Goal: Check status: Check status

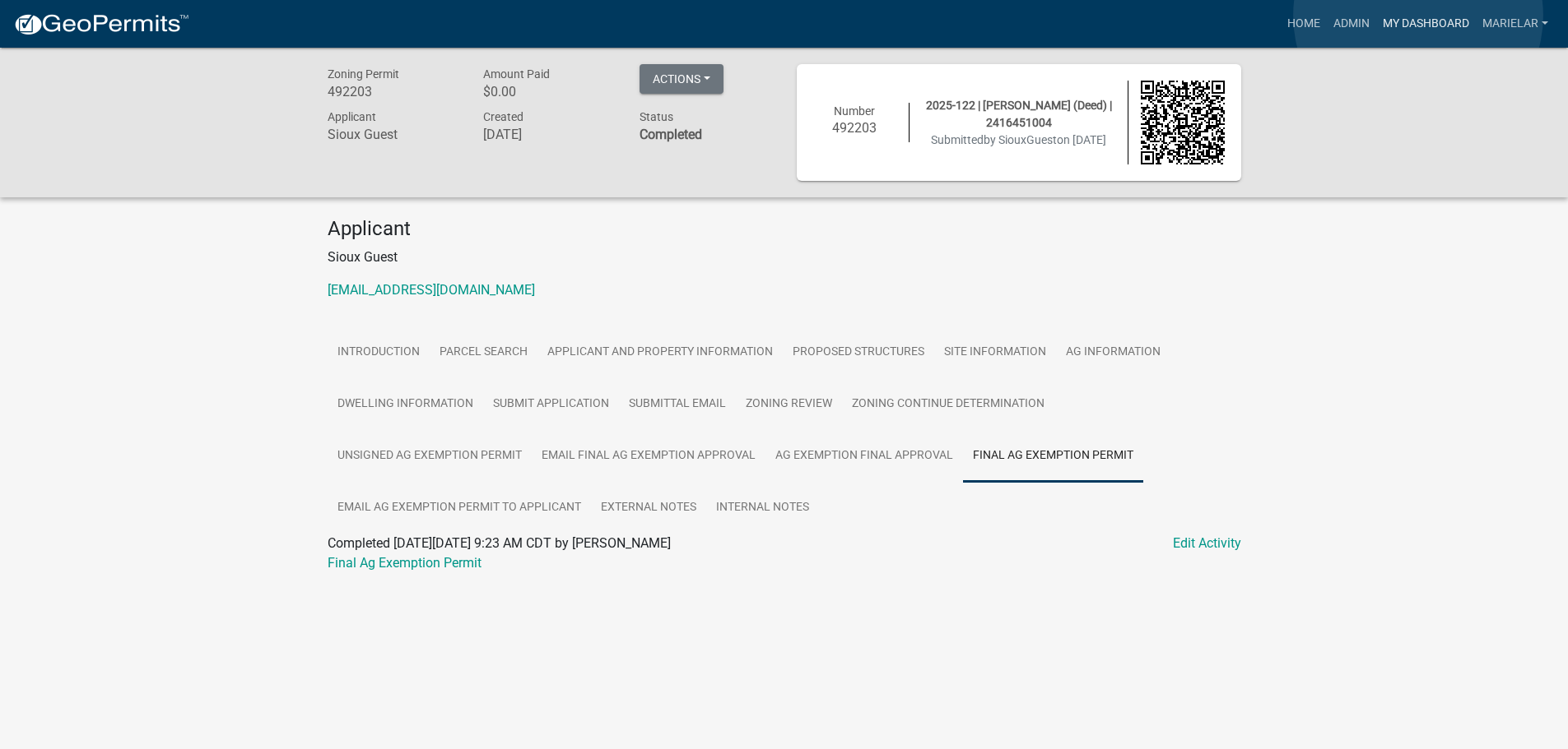
click at [1418, 15] on link "My Dashboard" at bounding box center [1425, 23] width 99 height 32
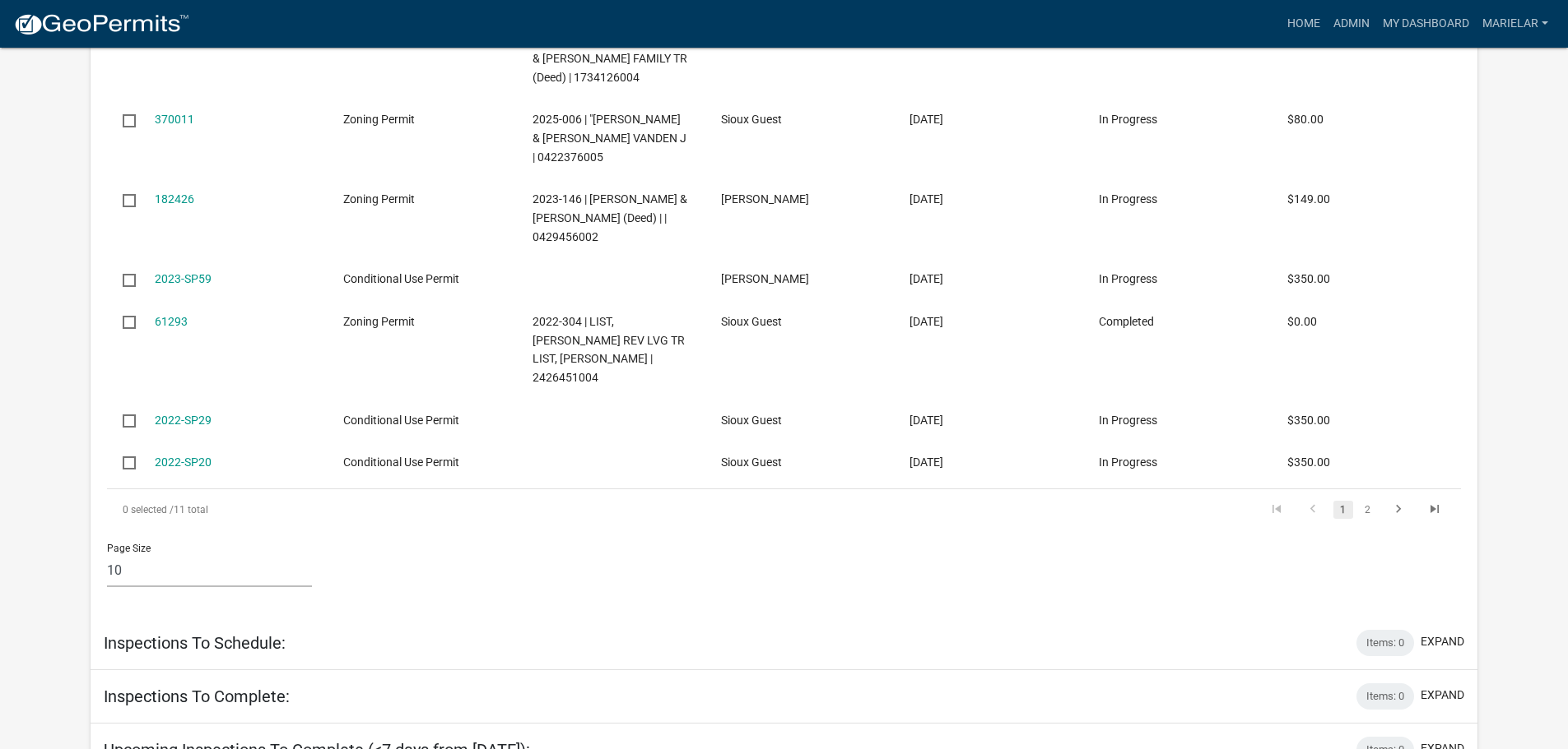
scroll to position [2068, 0]
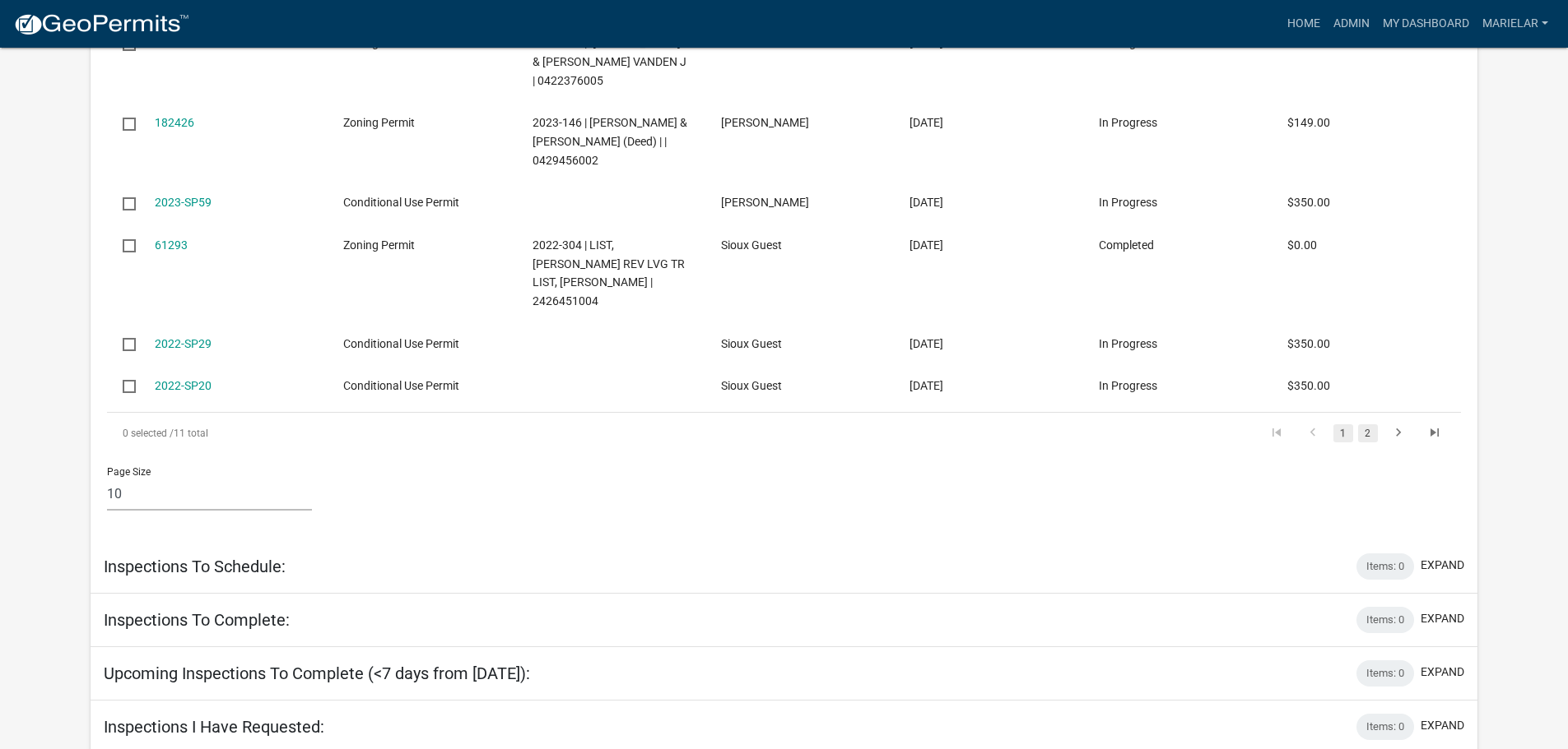
click at [1369, 425] on link "2" at bounding box center [1367, 434] width 20 height 18
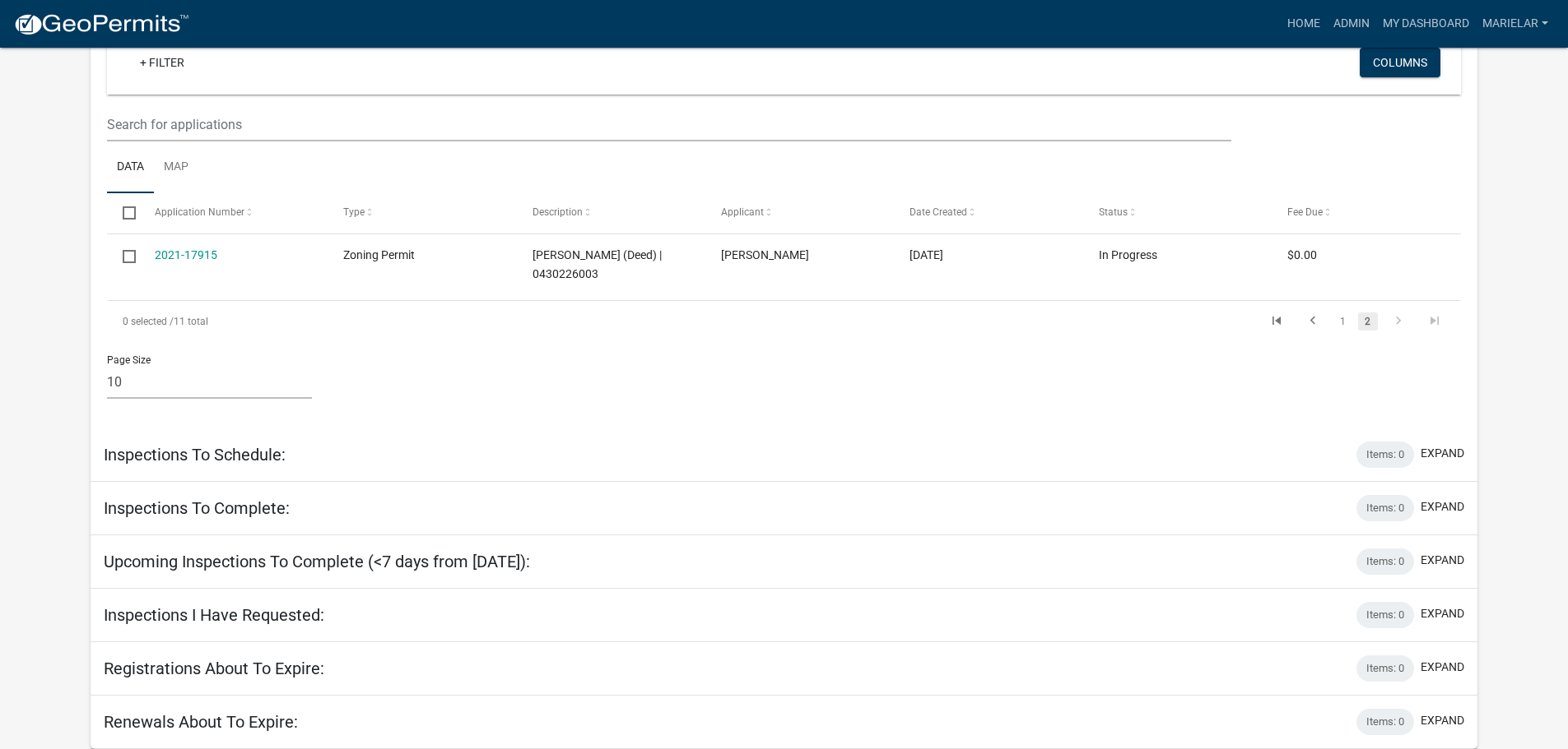
scroll to position [1443, 0]
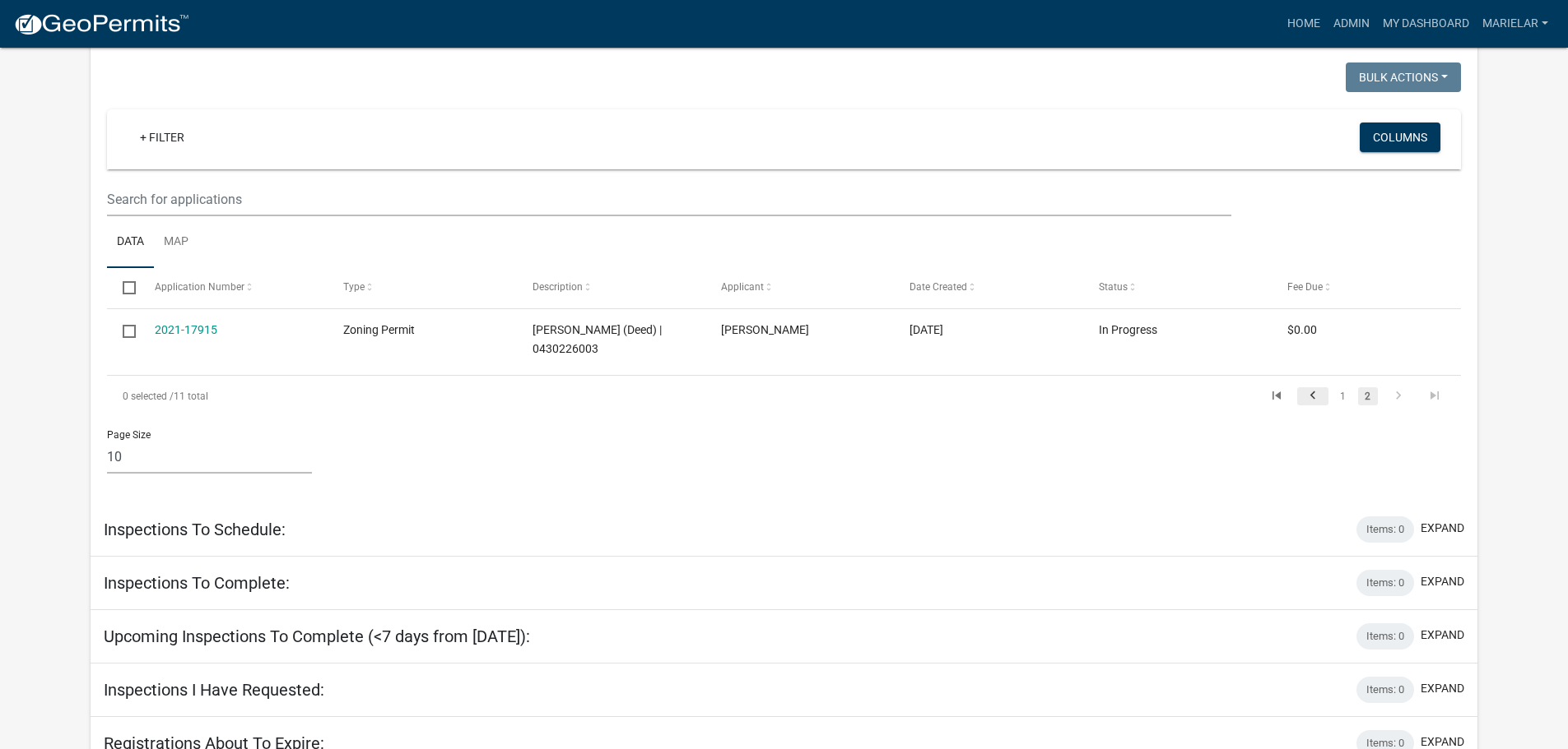
click at [1313, 389] on icon "go to previous page" at bounding box center [1312, 398] width 22 height 20
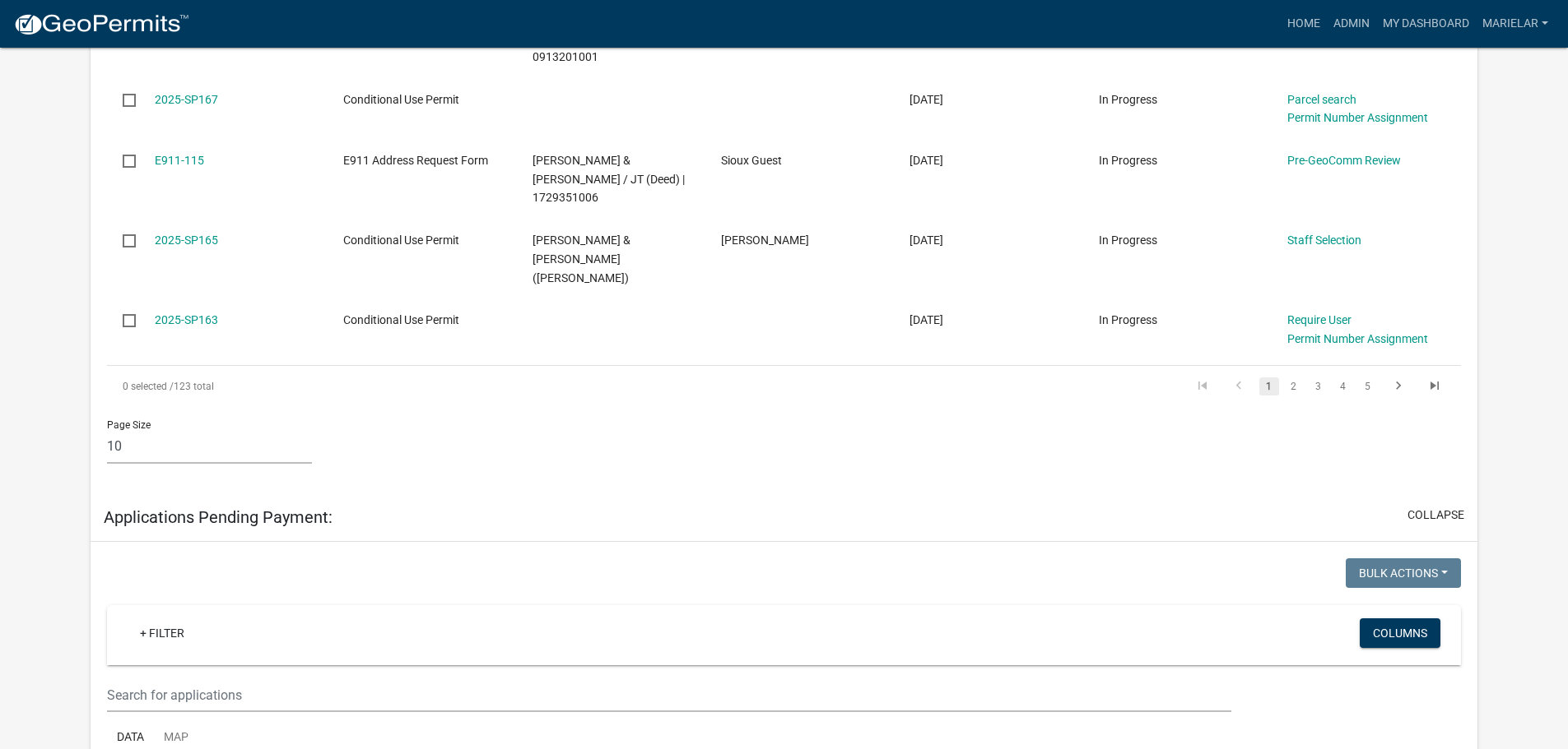
scroll to position [922, 0]
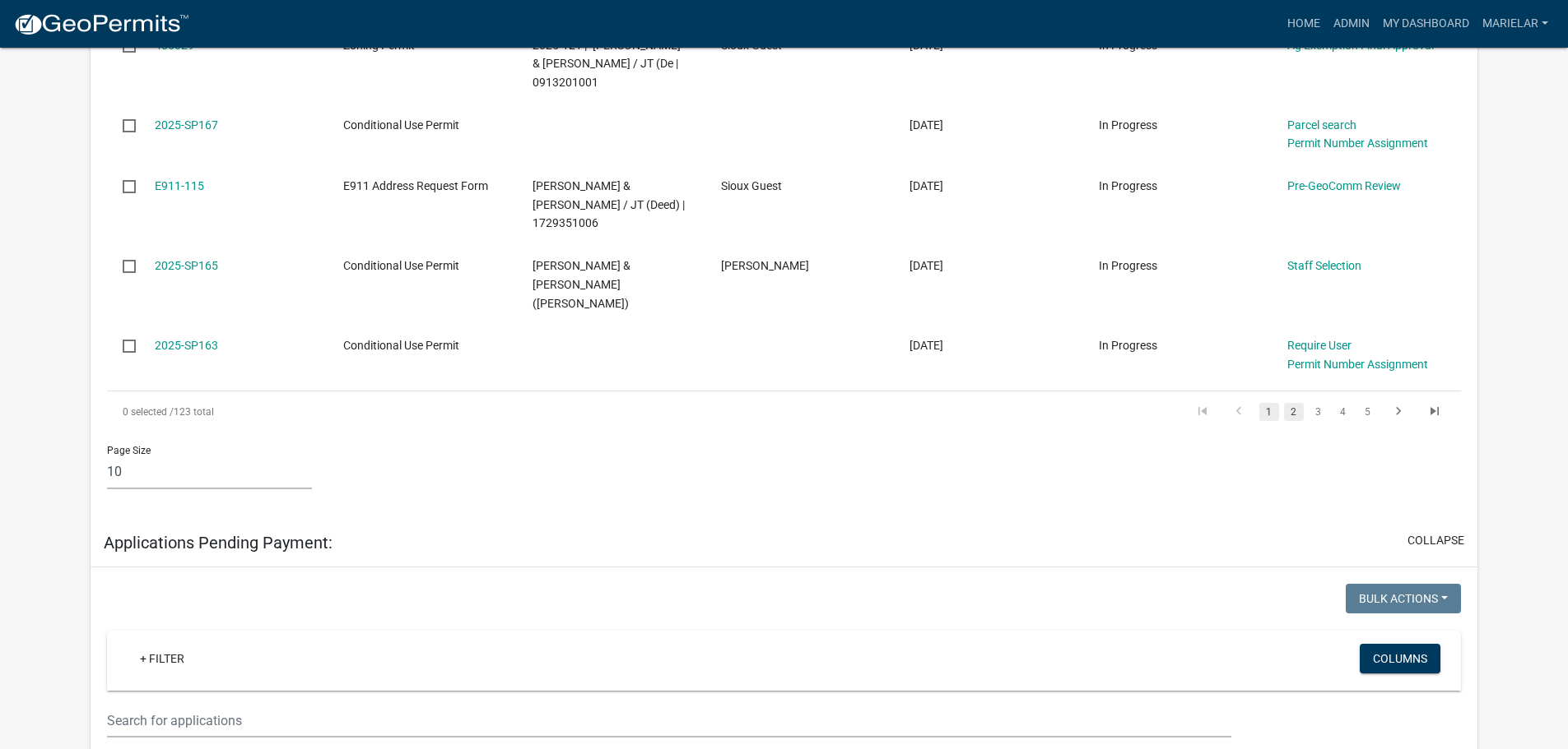
click at [1297, 403] on link "2" at bounding box center [1293, 412] width 20 height 18
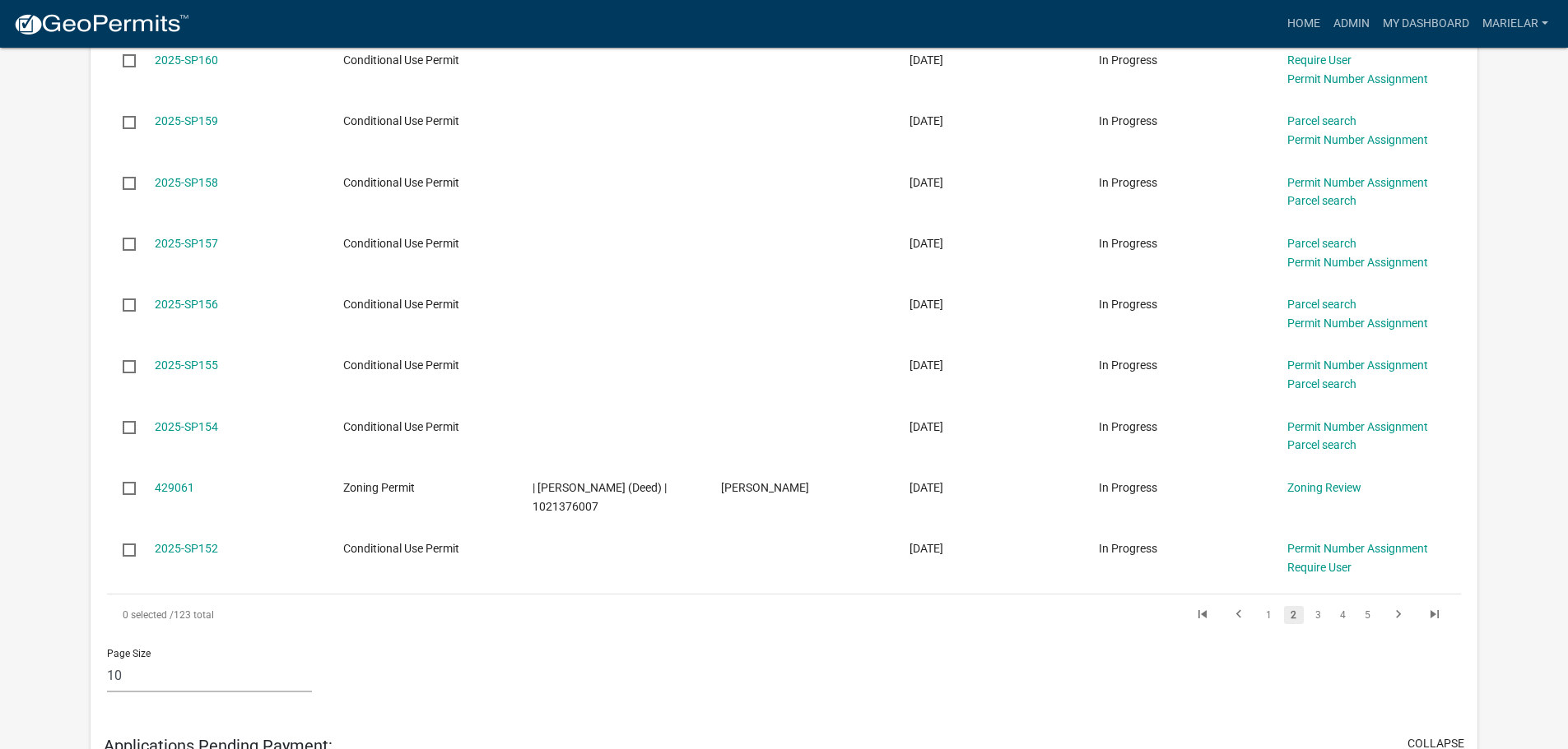
scroll to position [644, 0]
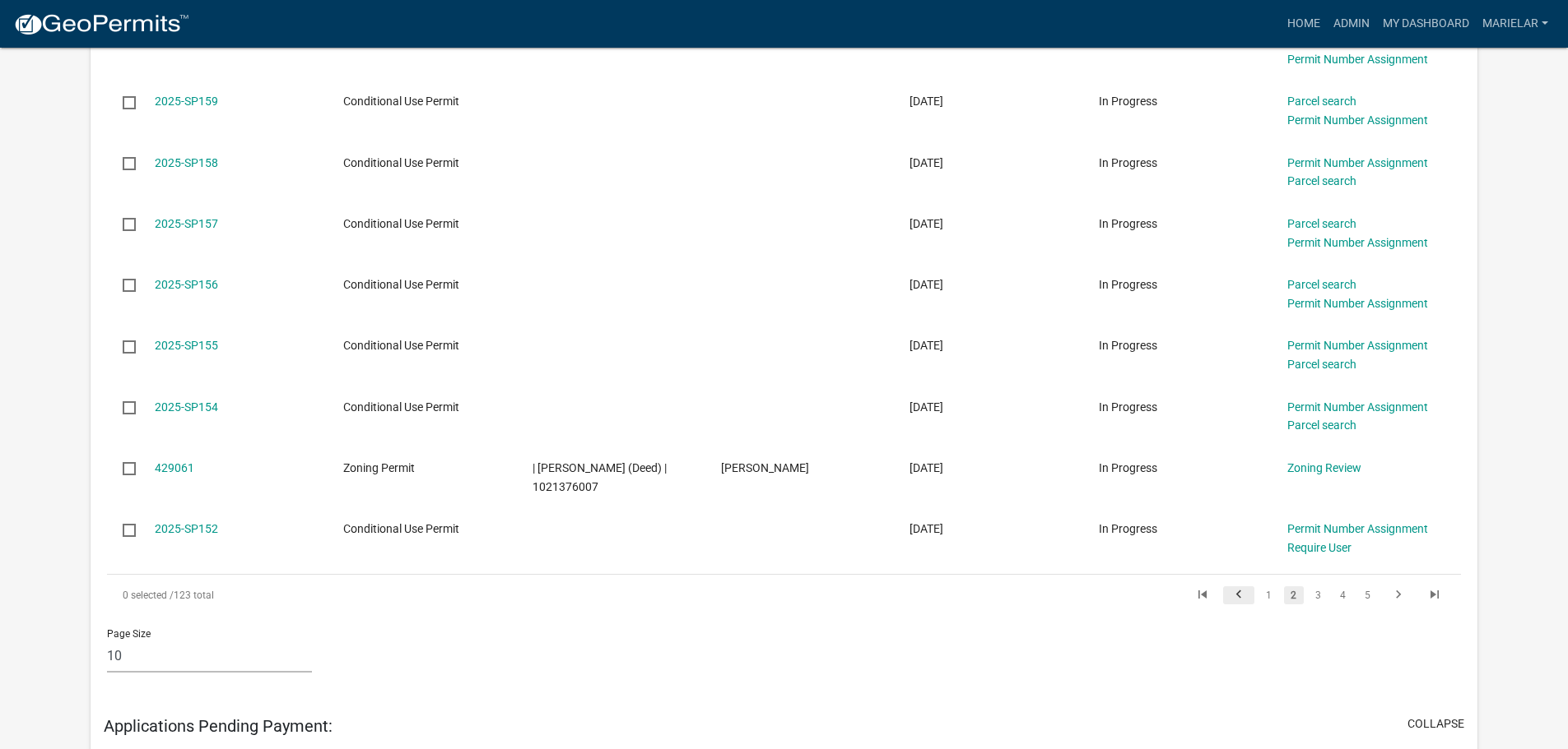
click at [1235, 594] on icon "go to previous page" at bounding box center [1238, 597] width 22 height 20
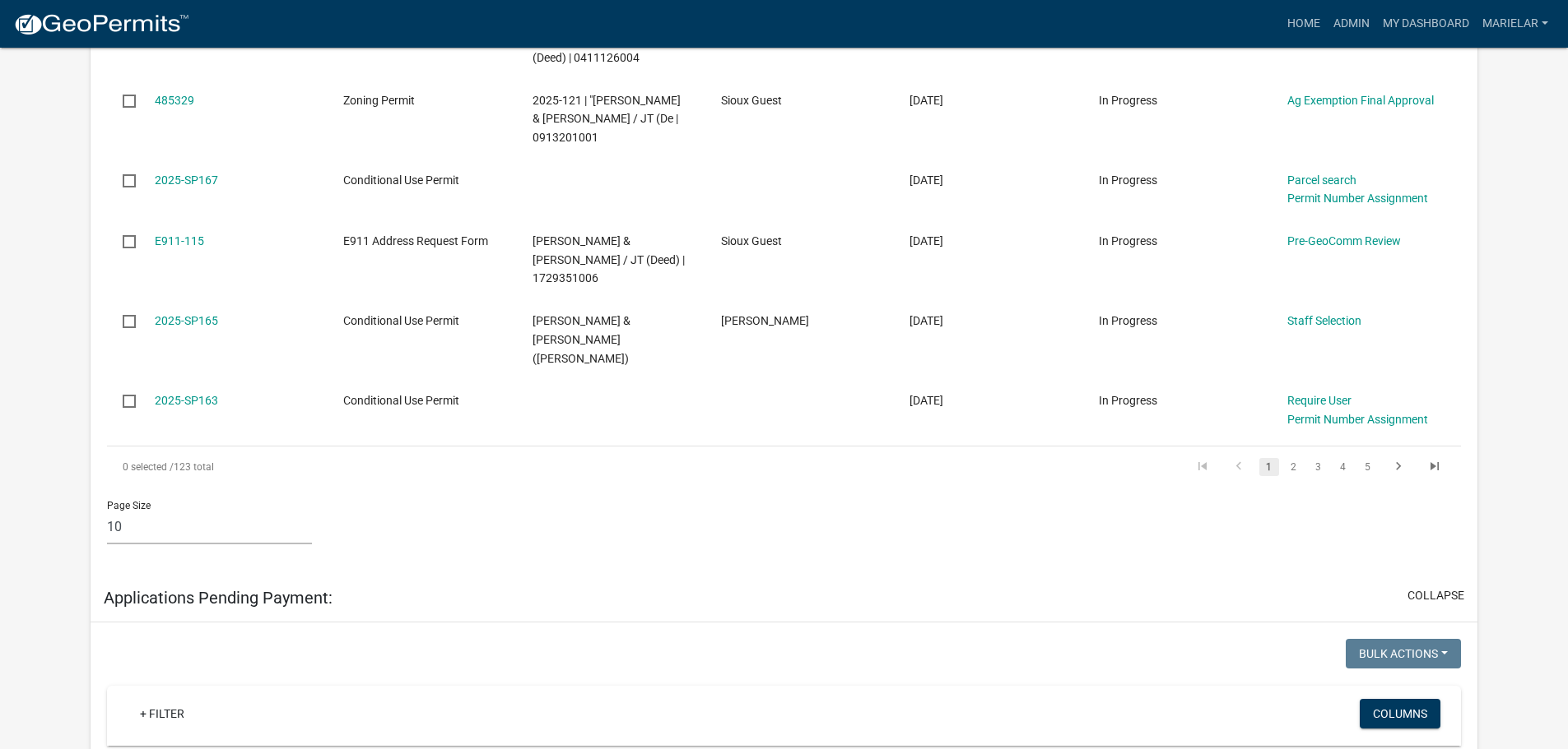
scroll to position [850, 0]
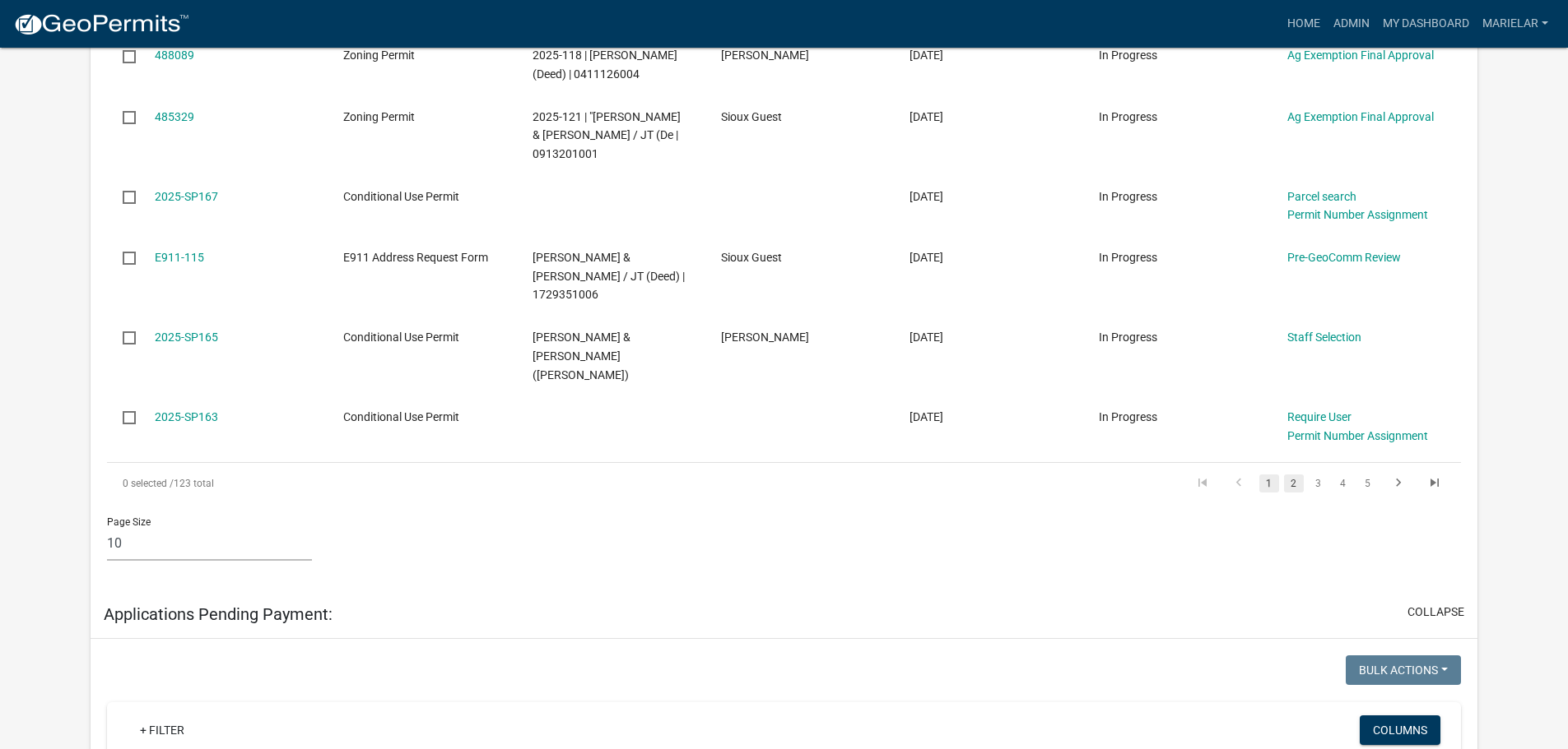
click at [1291, 474] on link "2" at bounding box center [1293, 483] width 20 height 18
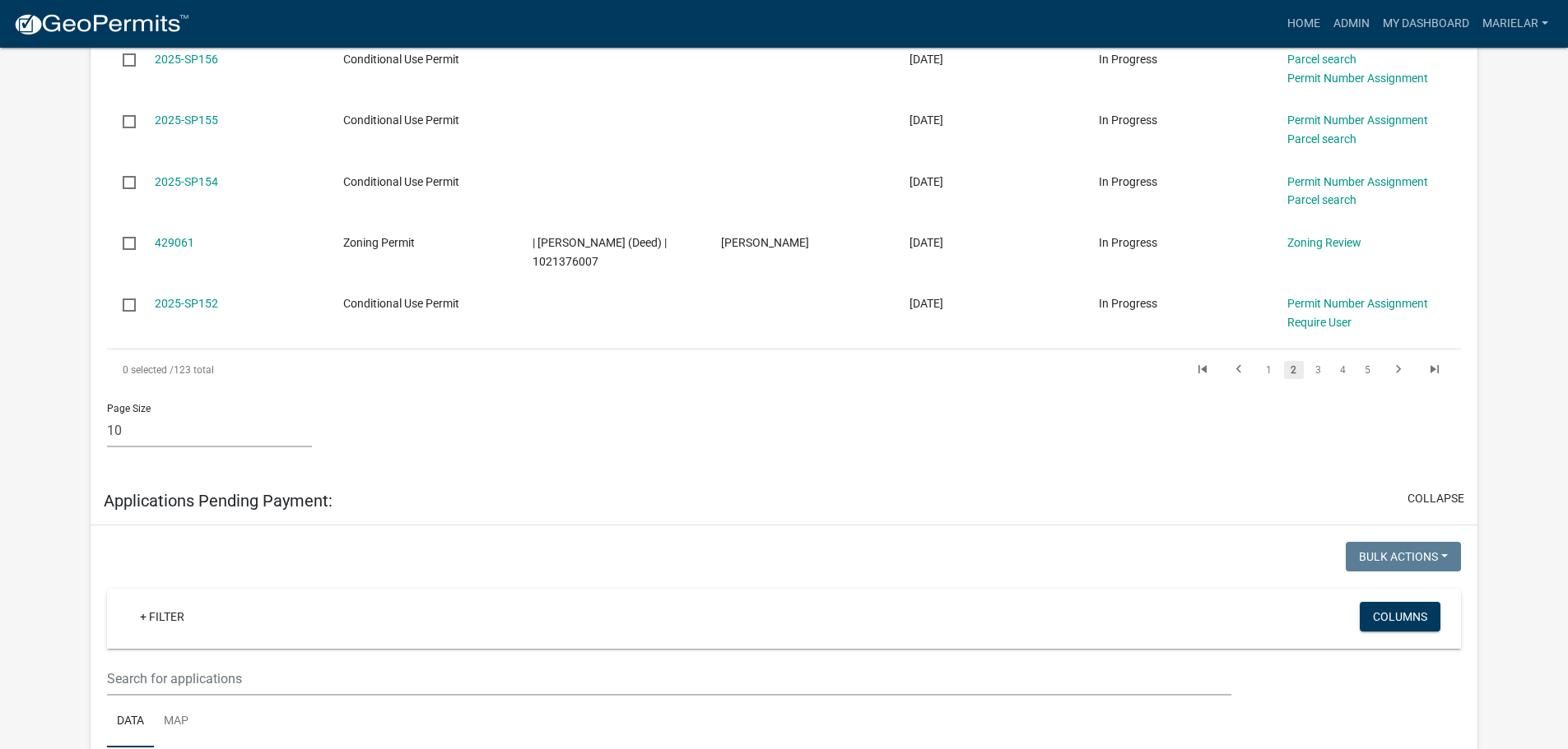
scroll to position [898, 0]
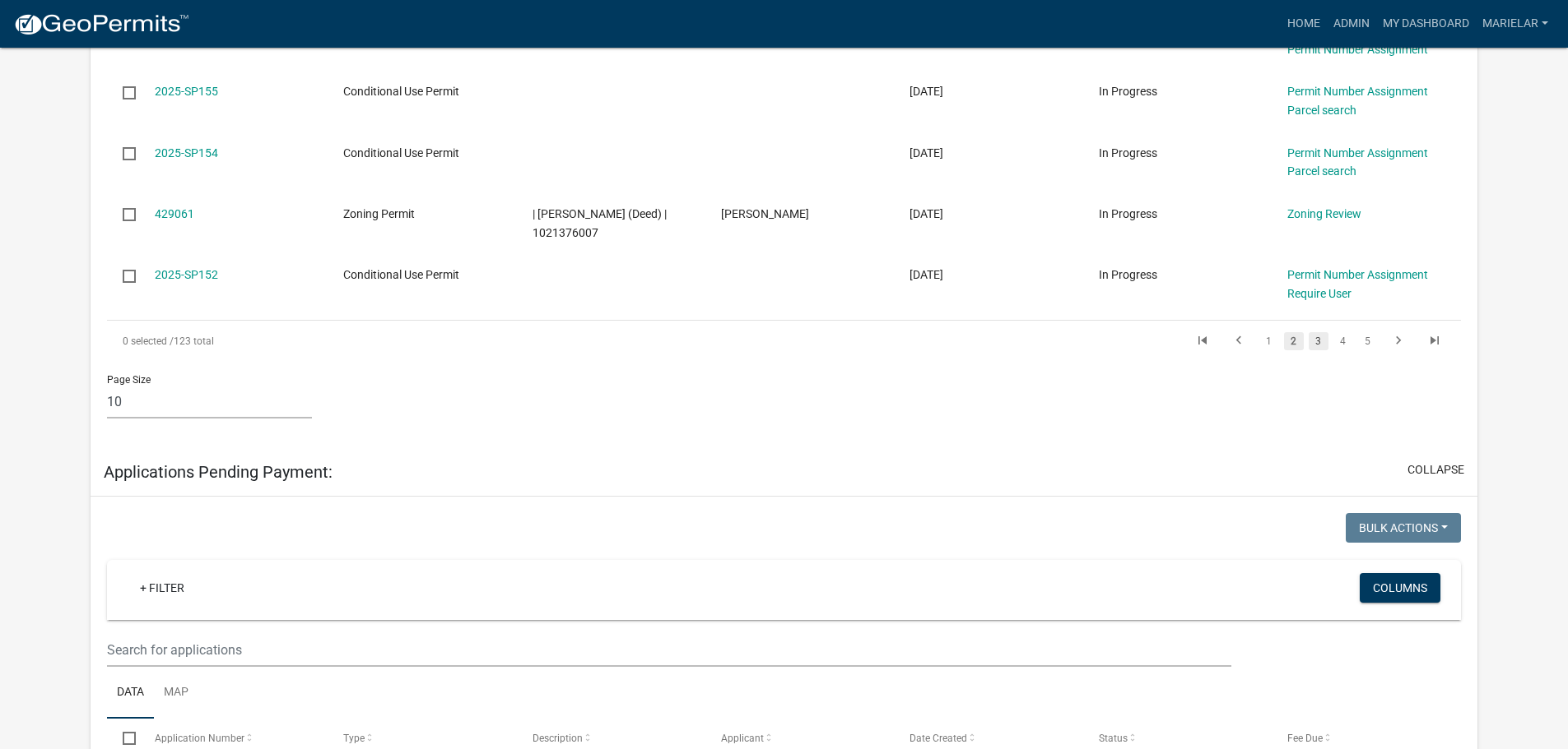
click at [1314, 342] on link "3" at bounding box center [1319, 342] width 20 height 18
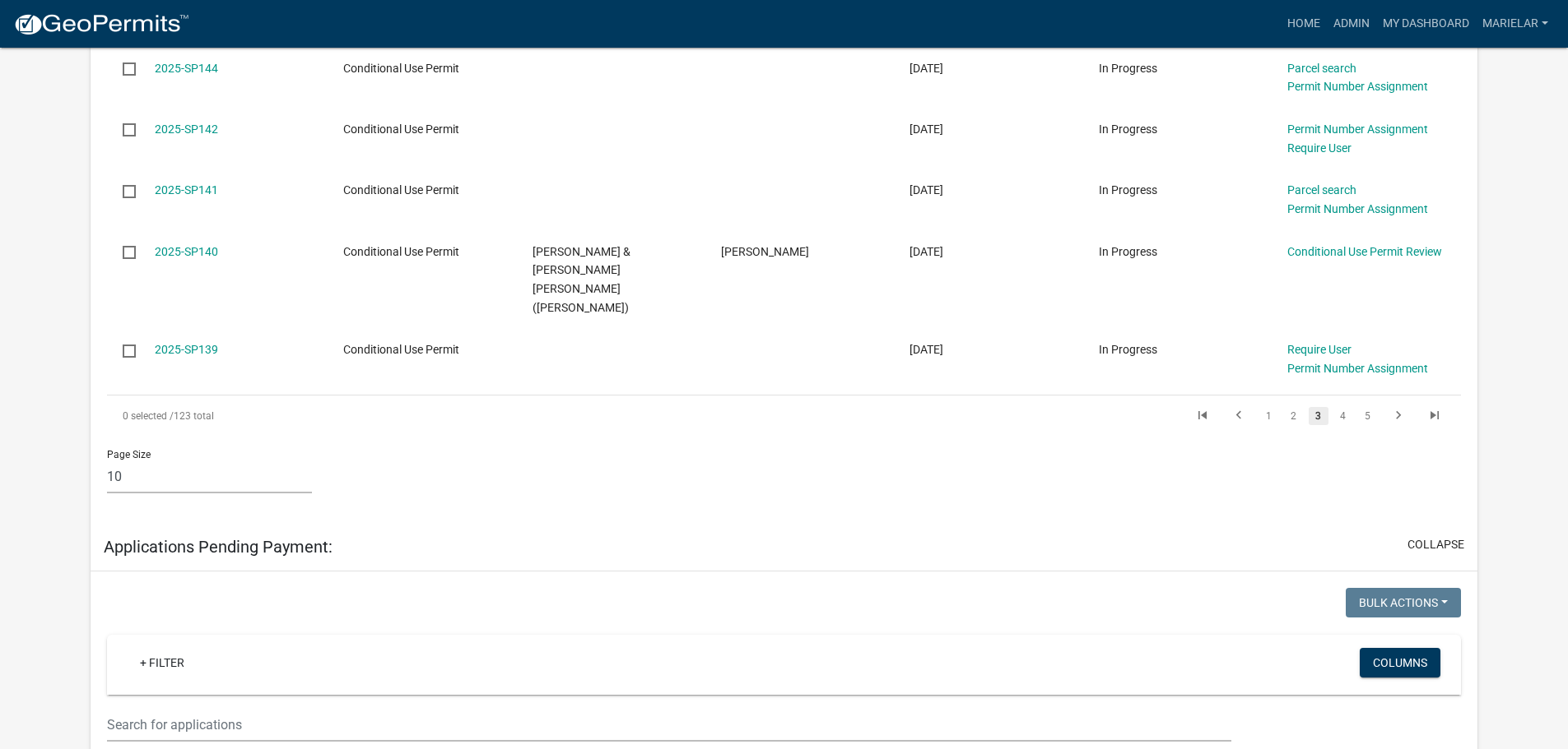
click at [1314, 407] on link "3" at bounding box center [1319, 417] width 20 height 18
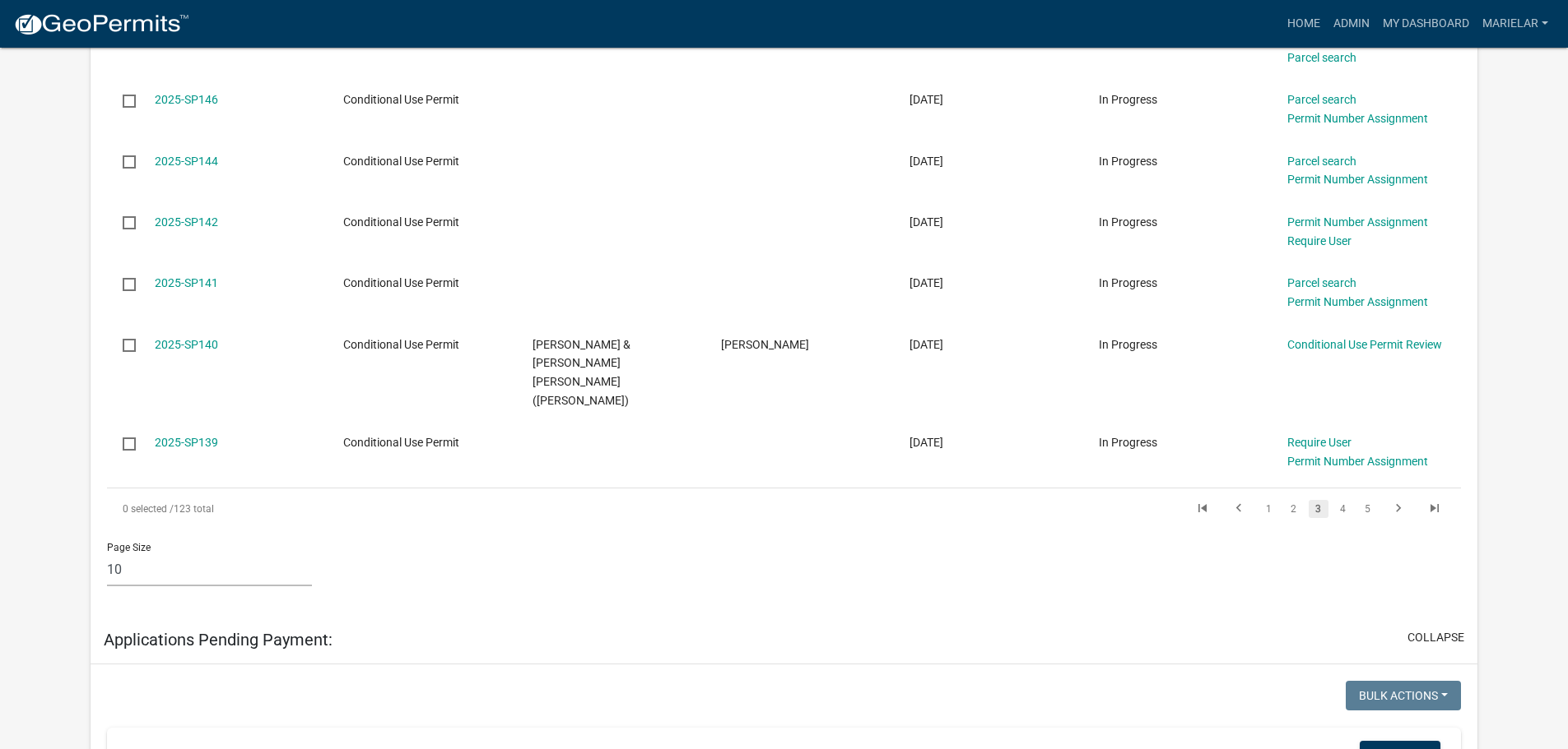
scroll to position [838, 0]
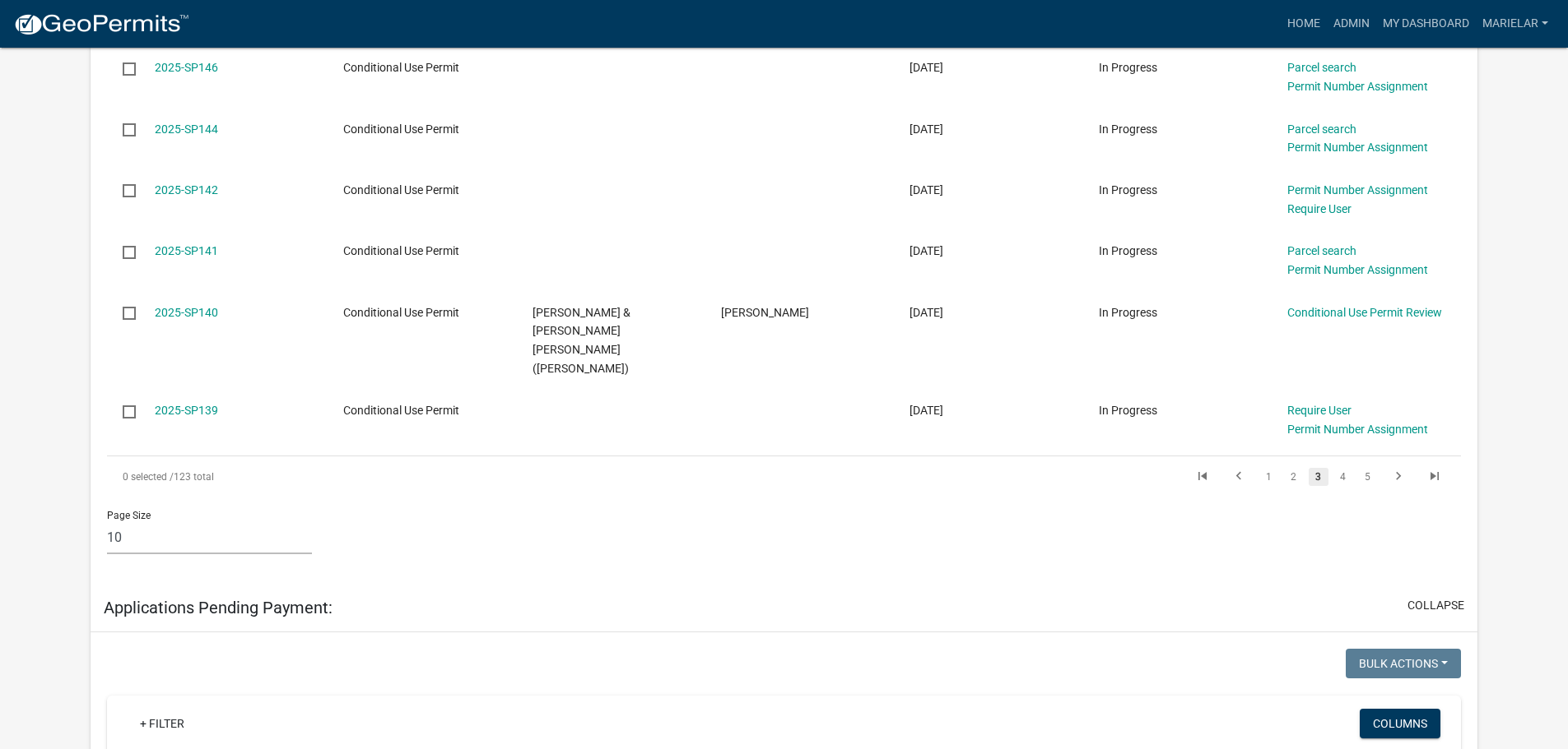
click at [1318, 468] on link "3" at bounding box center [1319, 477] width 20 height 18
click at [1343, 468] on link "4" at bounding box center [1343, 477] width 20 height 18
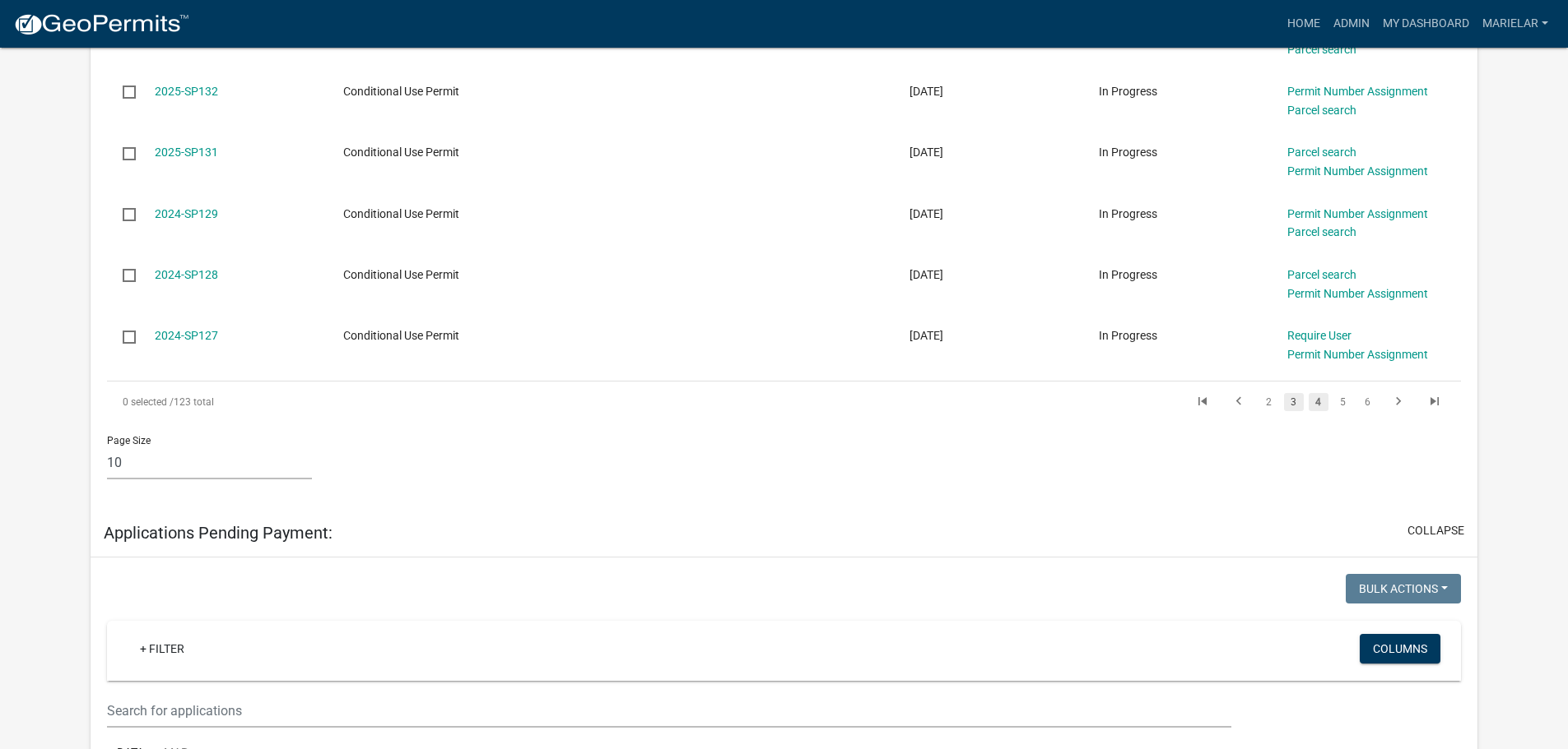
click at [1291, 398] on link "3" at bounding box center [1293, 402] width 20 height 18
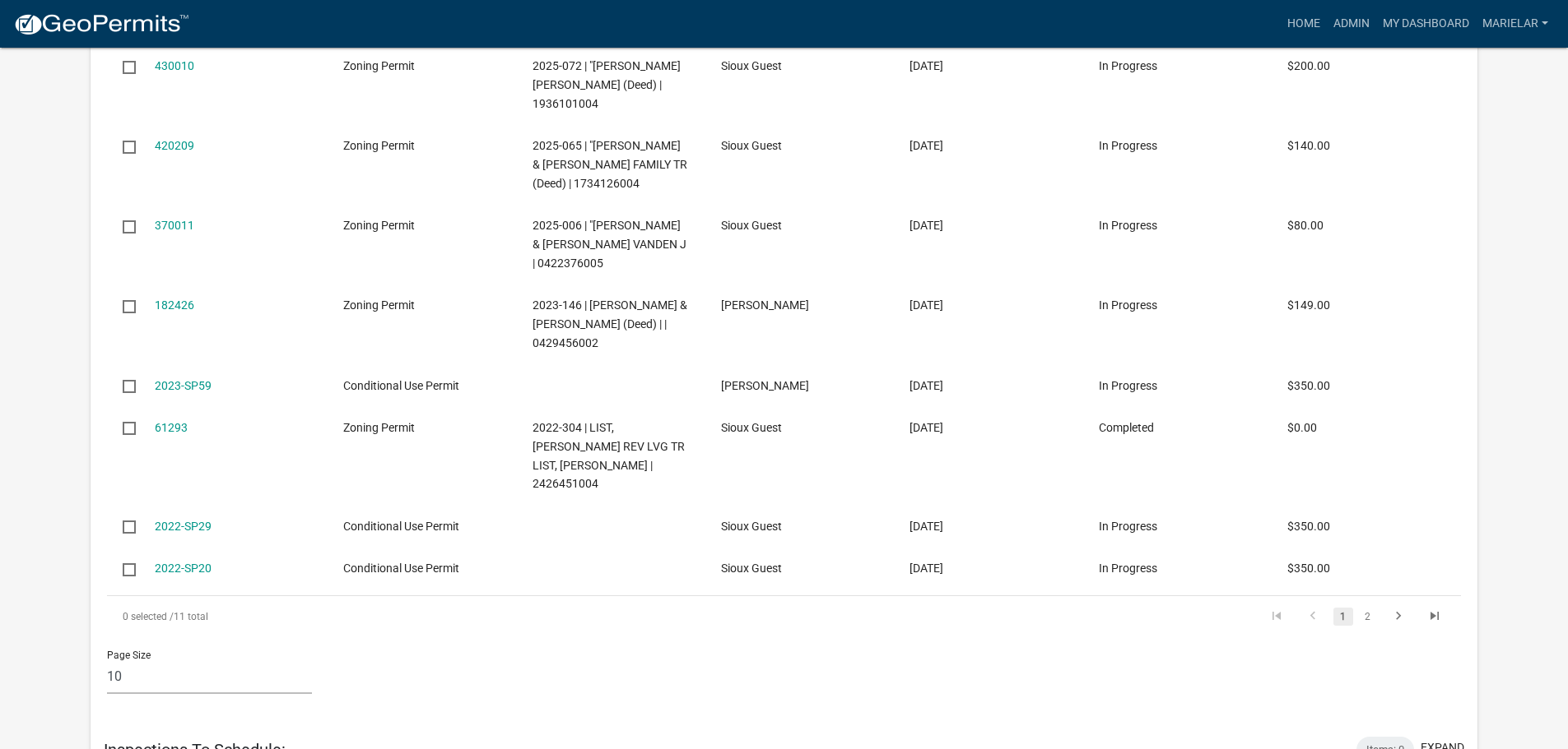
scroll to position [1877, 0]
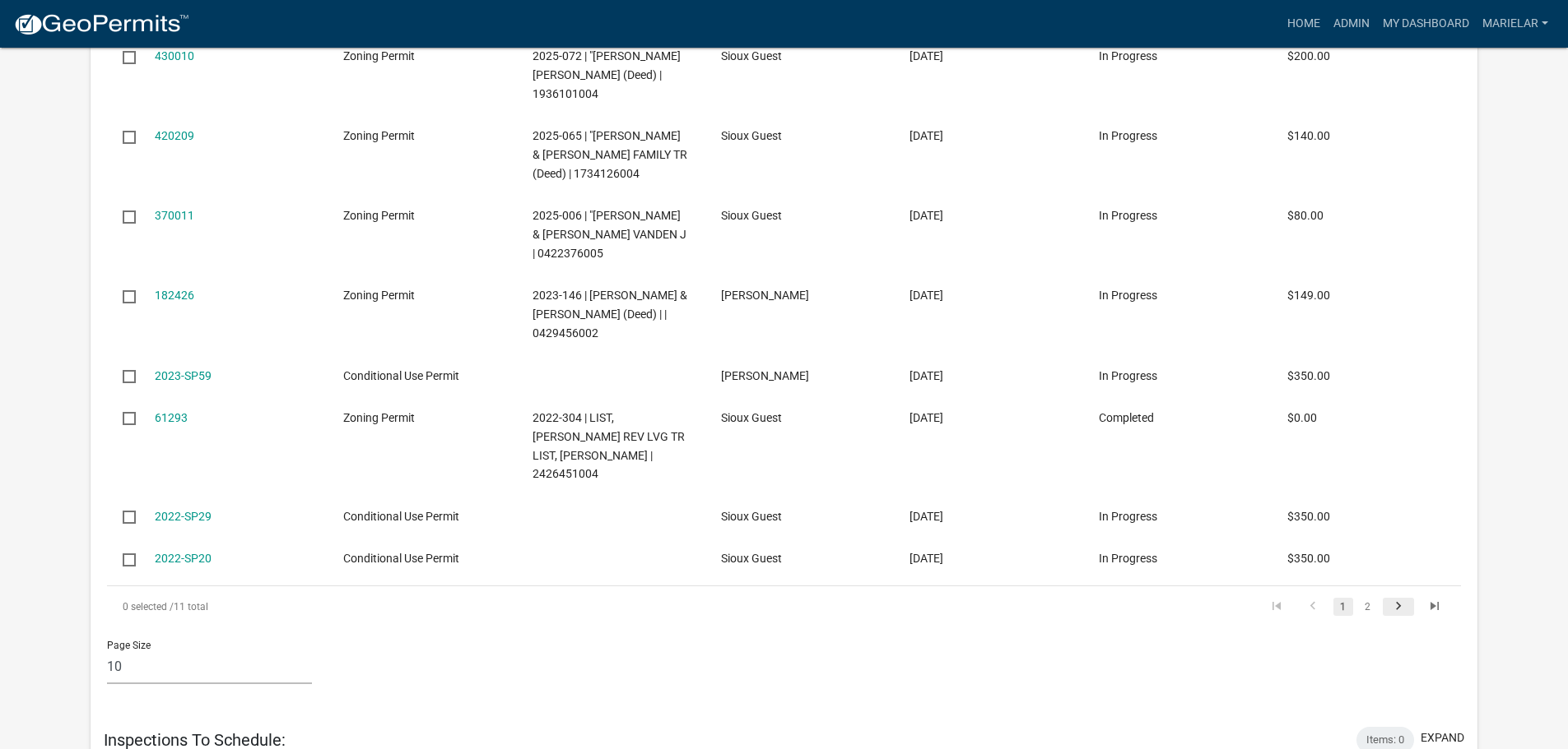
click at [1394, 599] on icon "go to next page" at bounding box center [1398, 609] width 22 height 20
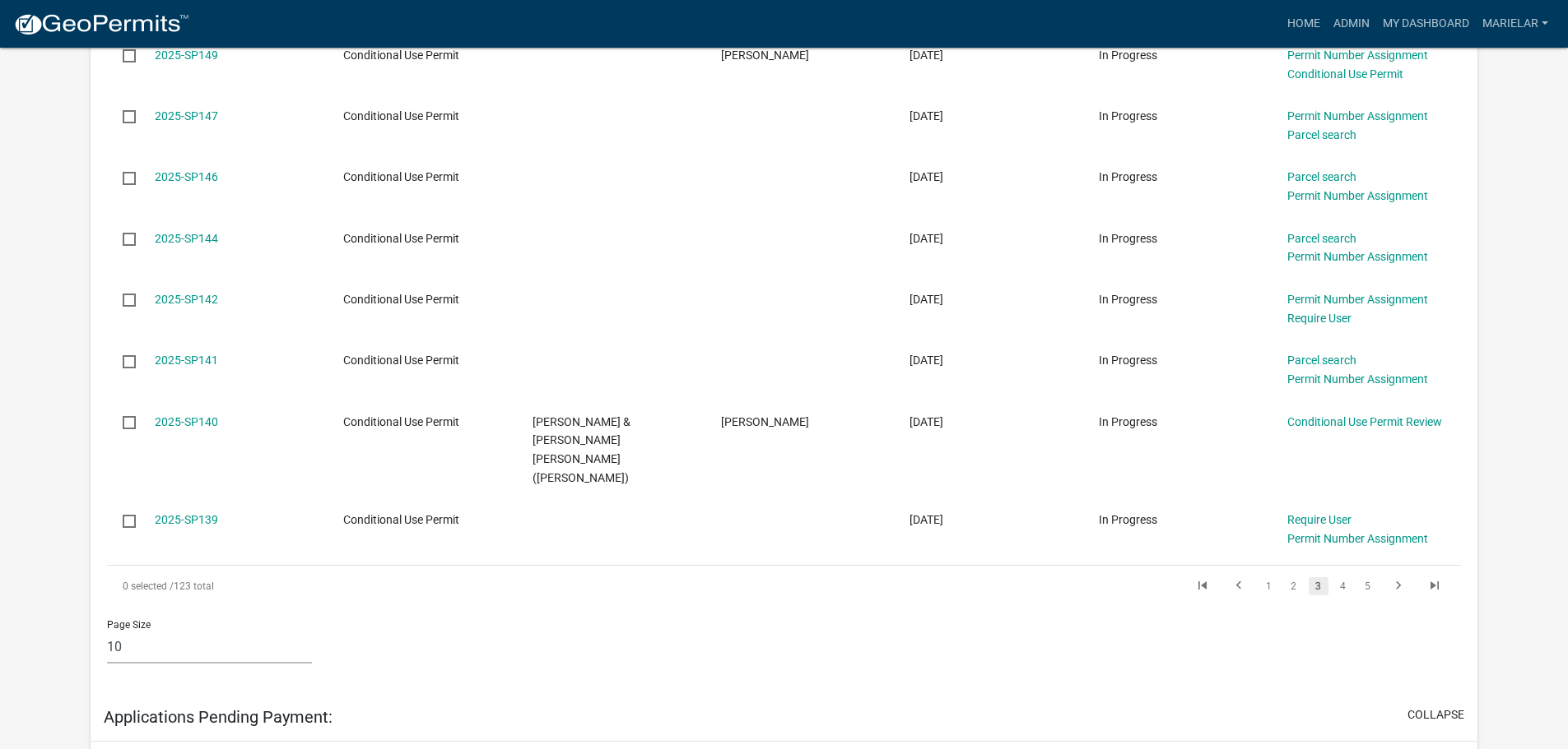
scroll to position [703, 0]
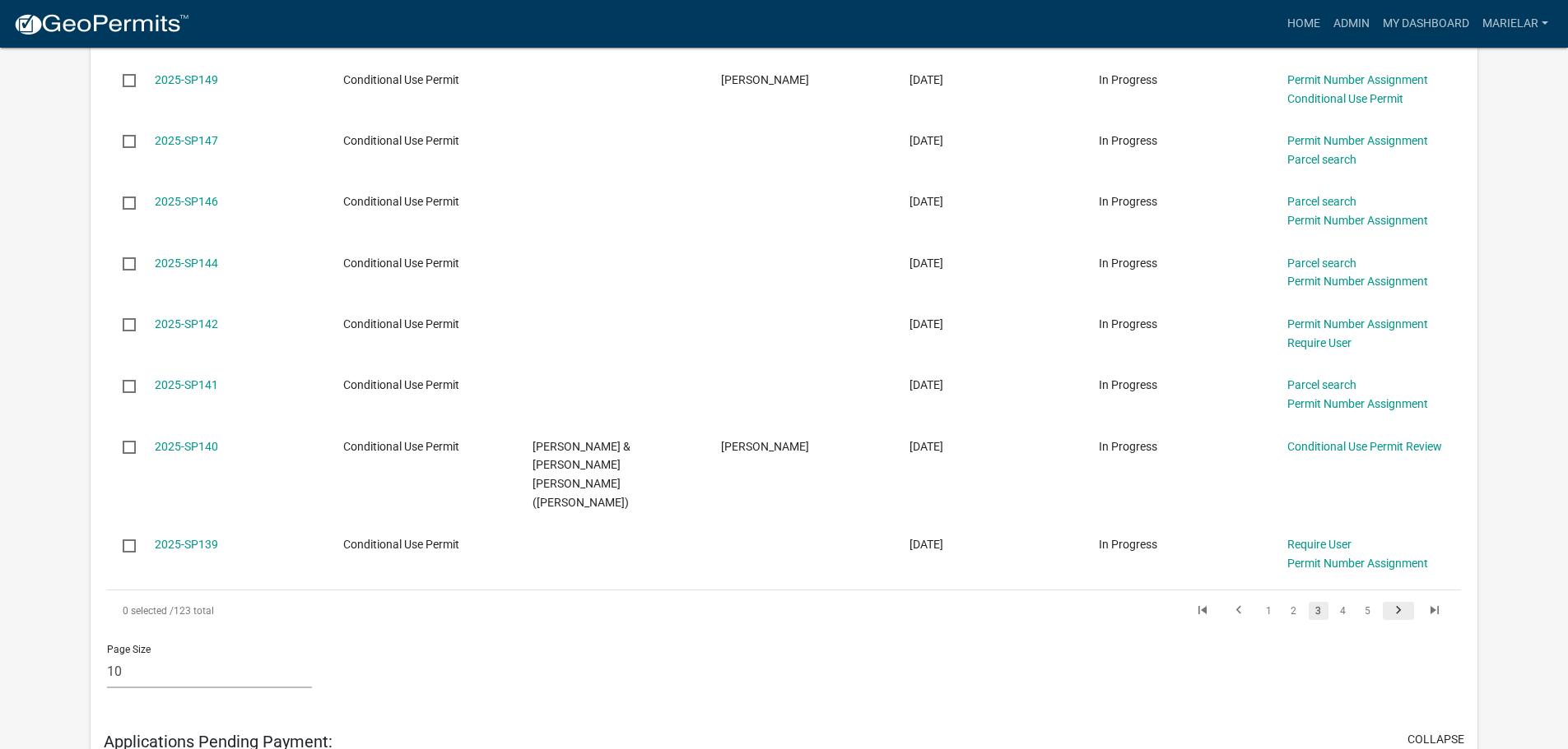
click at [1398, 603] on icon "go to next page" at bounding box center [1398, 613] width 22 height 20
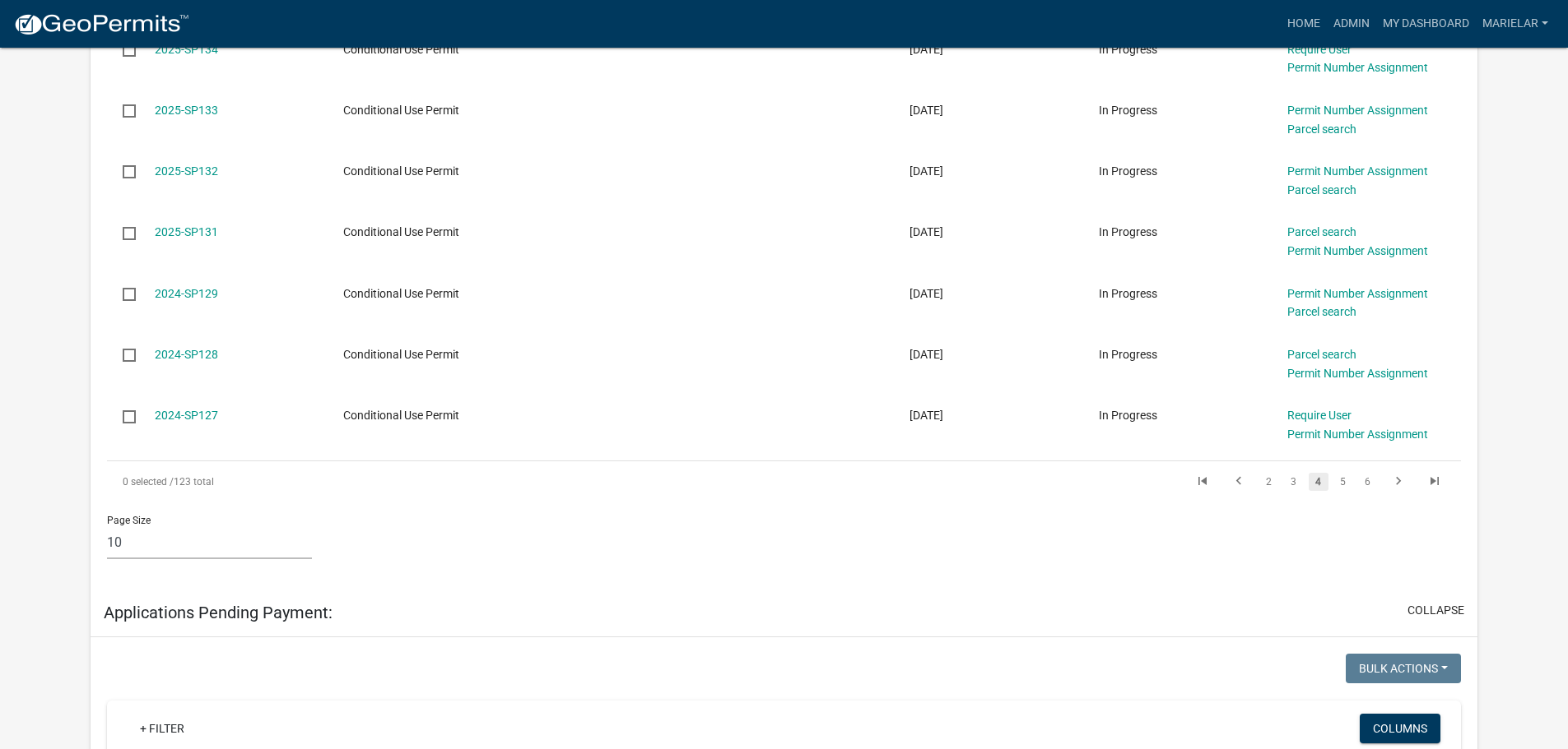
scroll to position [768, 0]
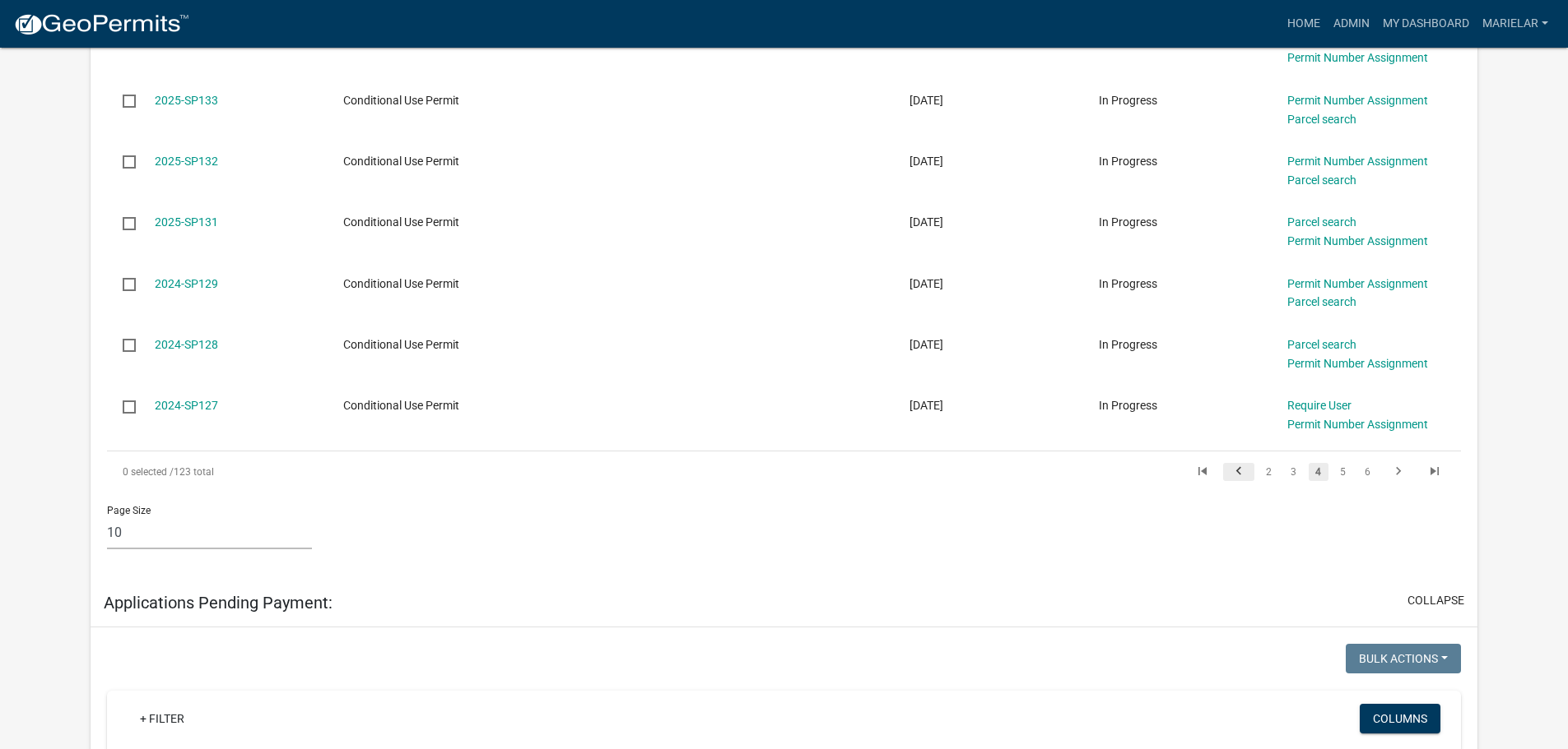
click at [1236, 473] on icon "go to previous page" at bounding box center [1238, 474] width 22 height 20
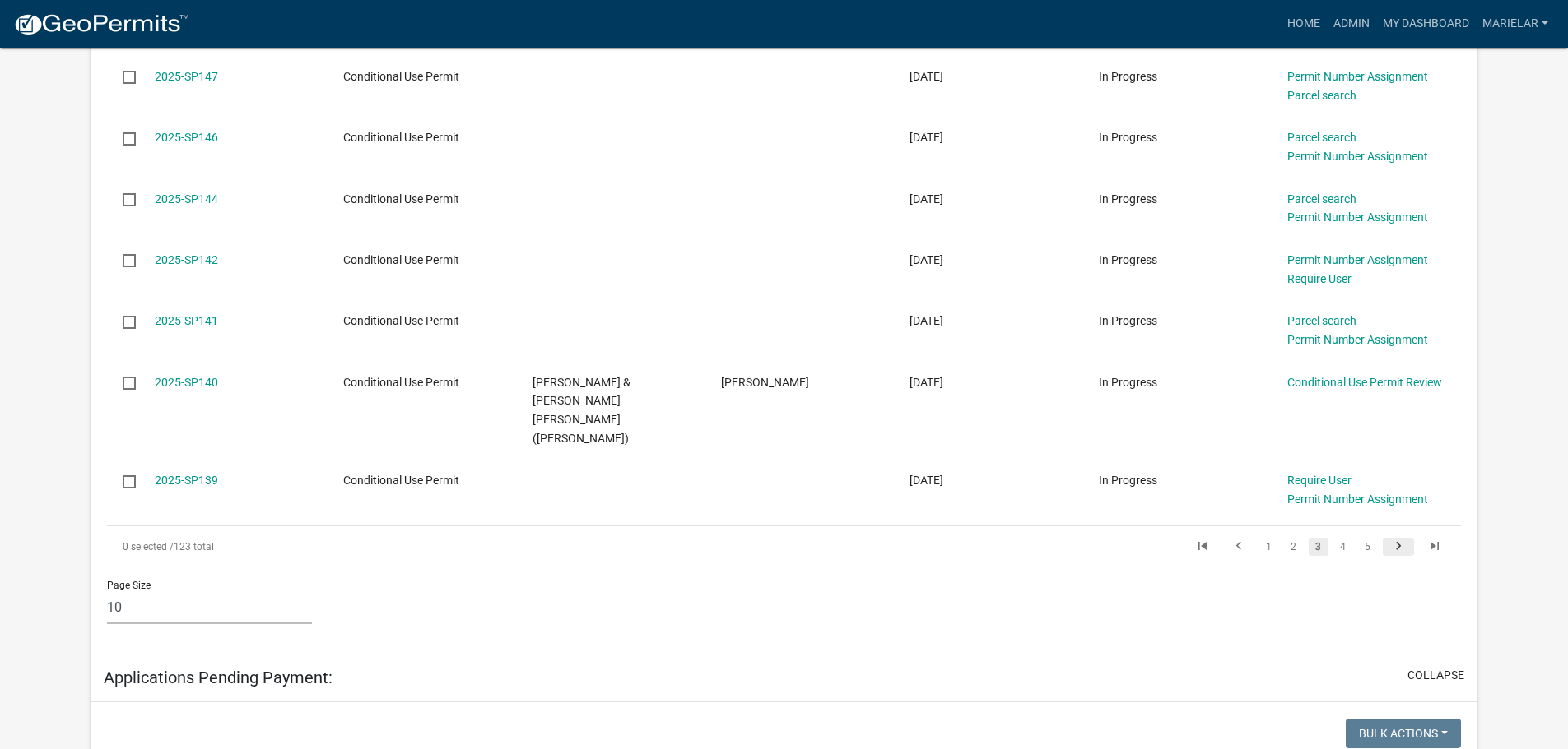
click at [1398, 538] on icon "go to next page" at bounding box center [1398, 548] width 22 height 20
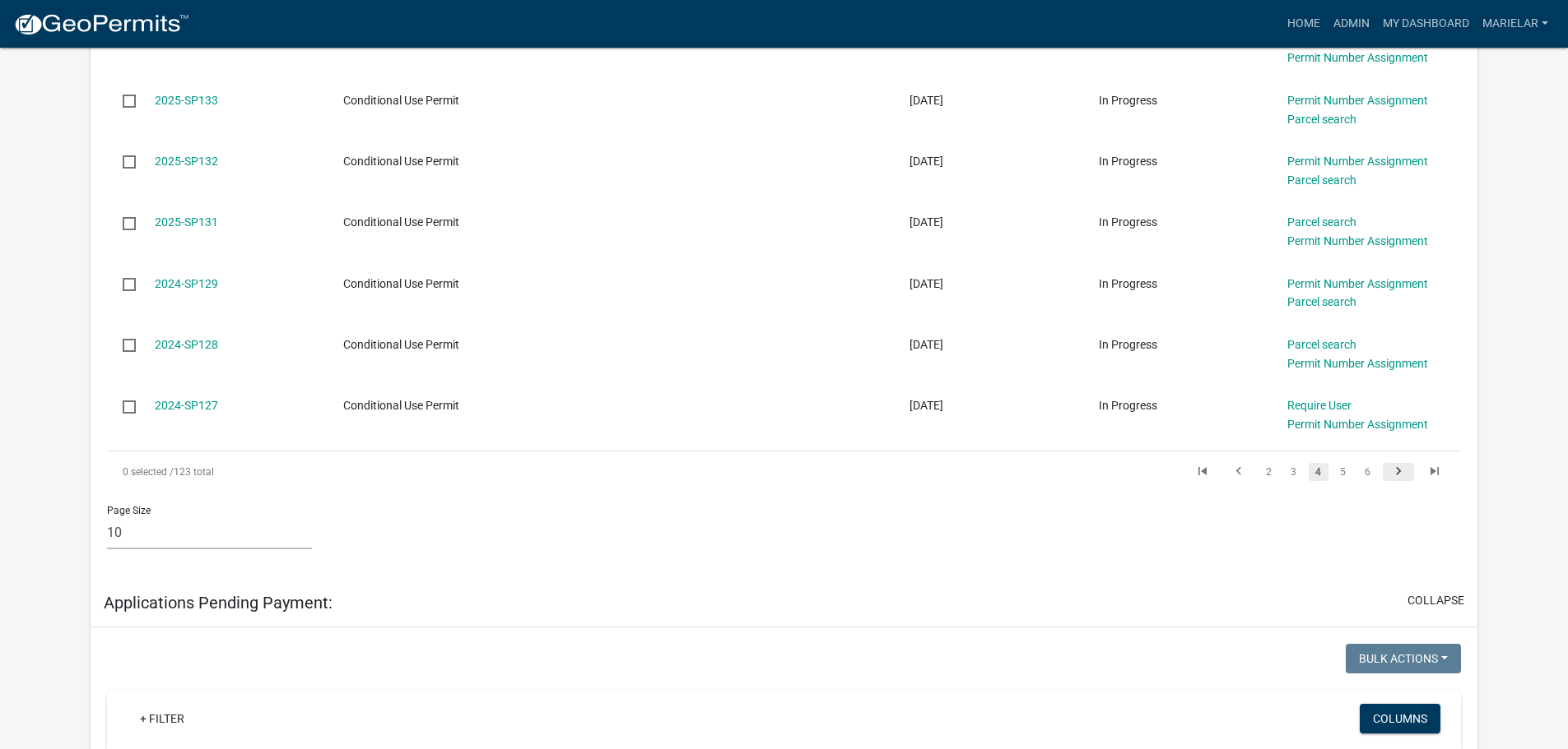
click at [1398, 472] on icon "go to next page" at bounding box center [1398, 474] width 22 height 20
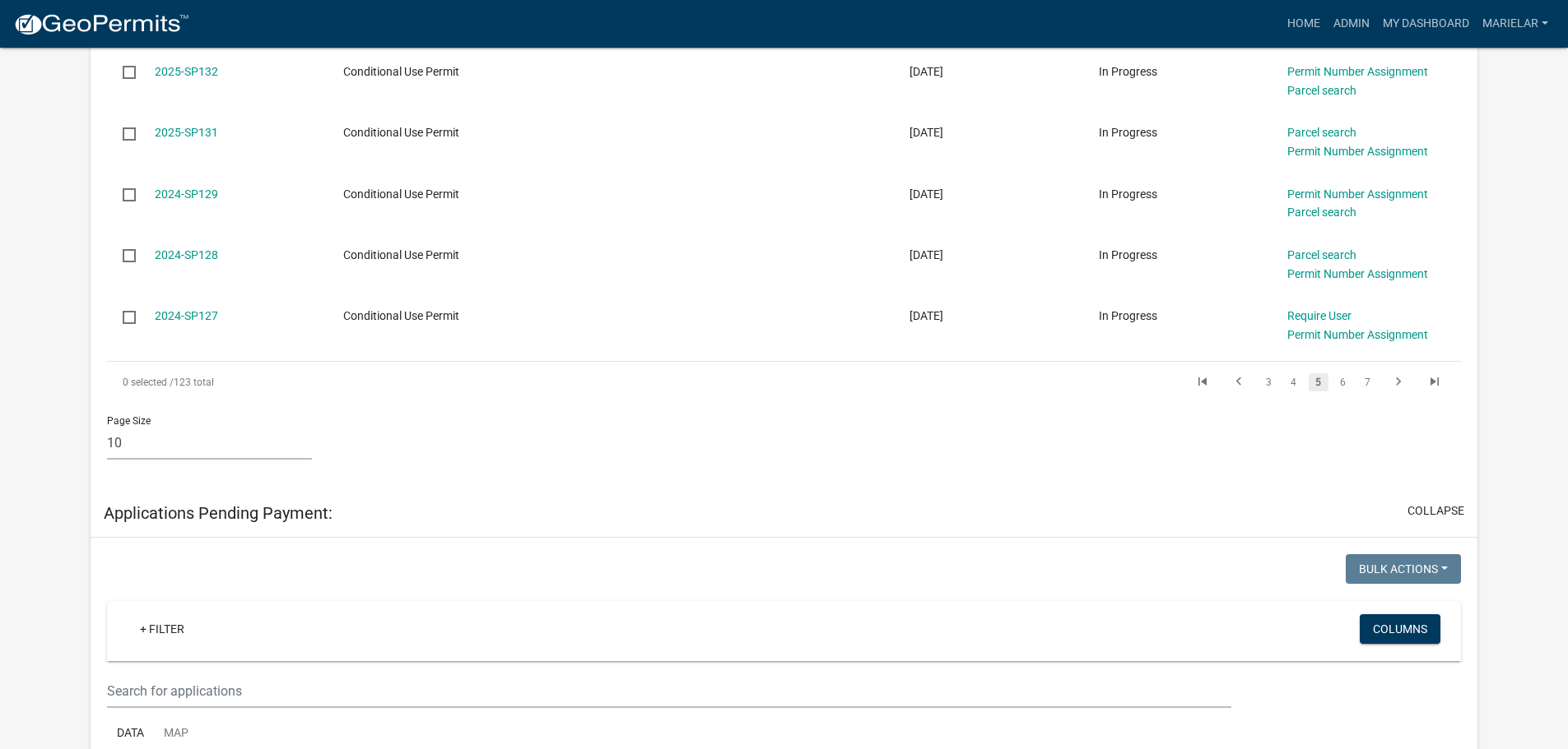
scroll to position [872, 0]
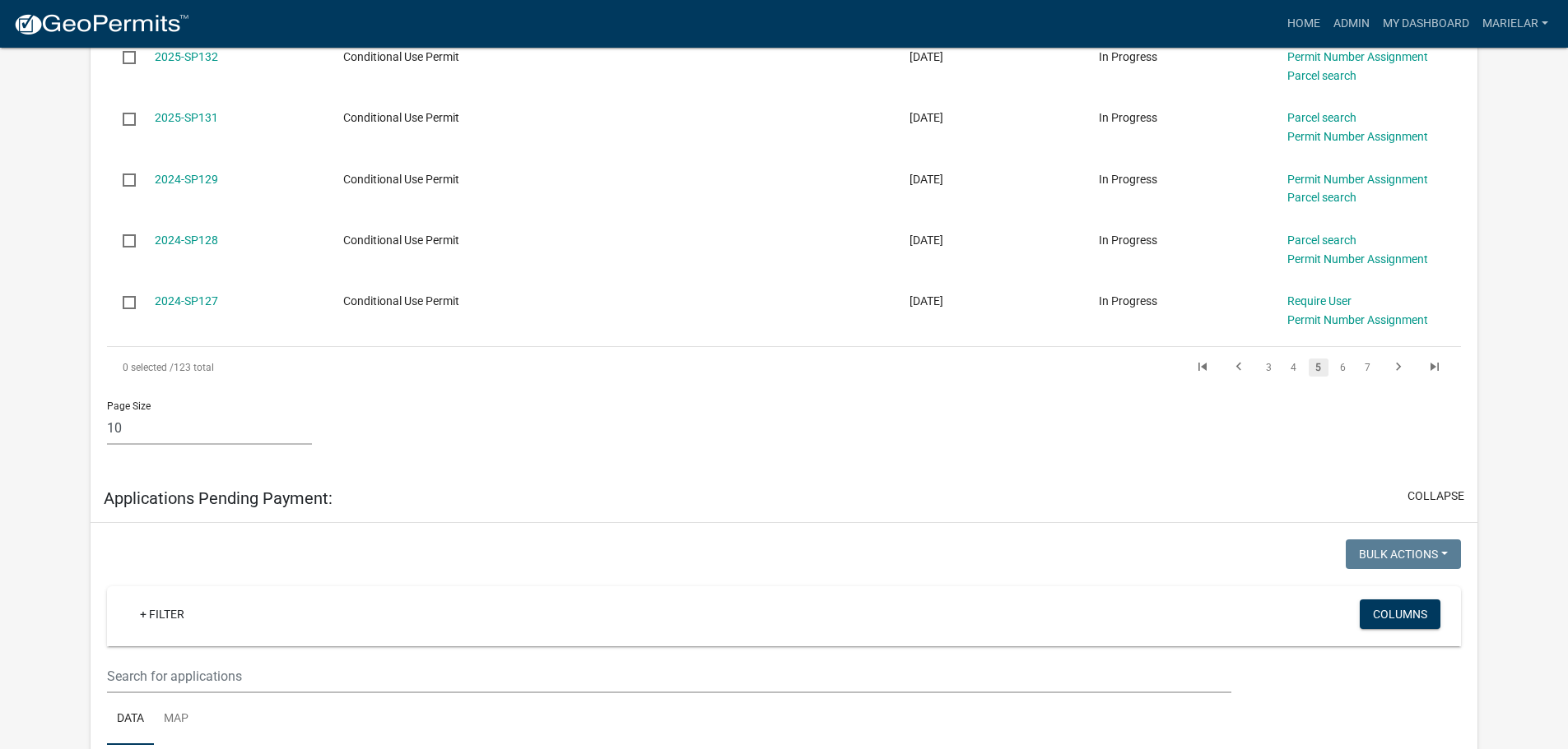
click at [1401, 358] on li at bounding box center [1398, 368] width 36 height 28
click at [1398, 361] on icon "go to next page" at bounding box center [1398, 370] width 22 height 20
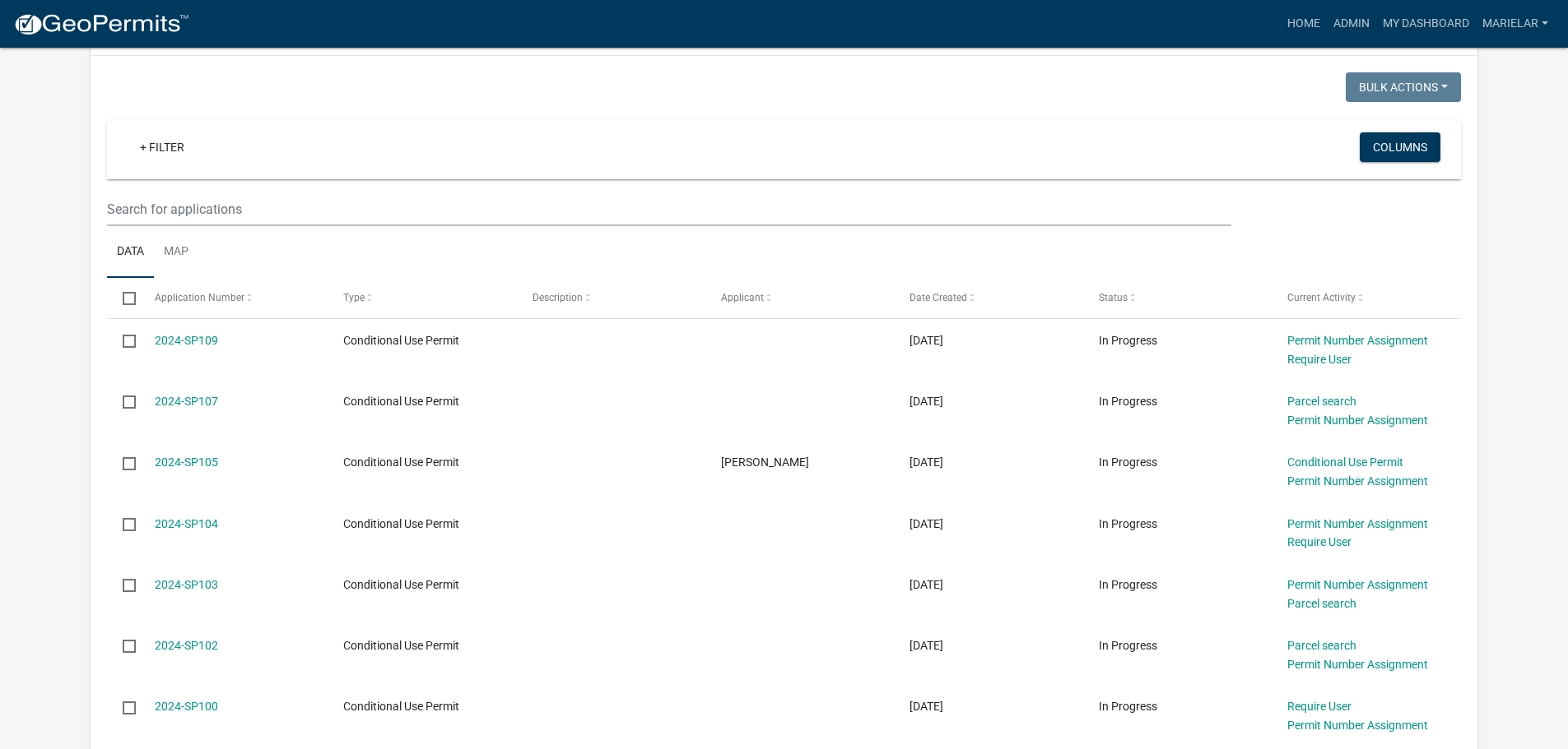
scroll to position [280, 0]
